Goal: Browse casually

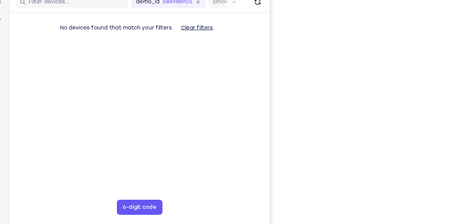
scroll to position [66, 0]
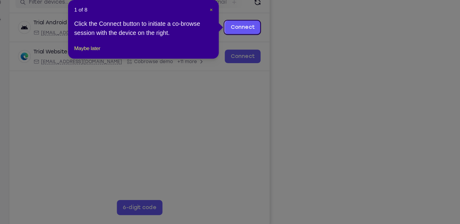
click at [241, 43] on span "×" at bounding box center [241, 41] width 2 height 5
